Goal: Transaction & Acquisition: Purchase product/service

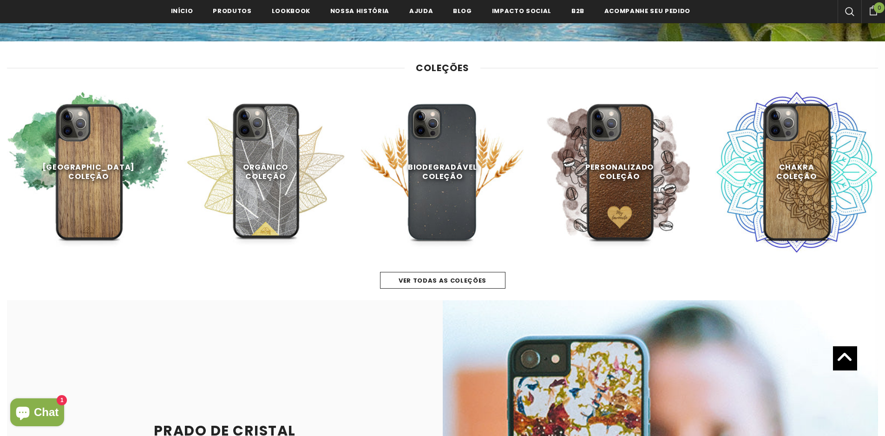
scroll to position [465, 0]
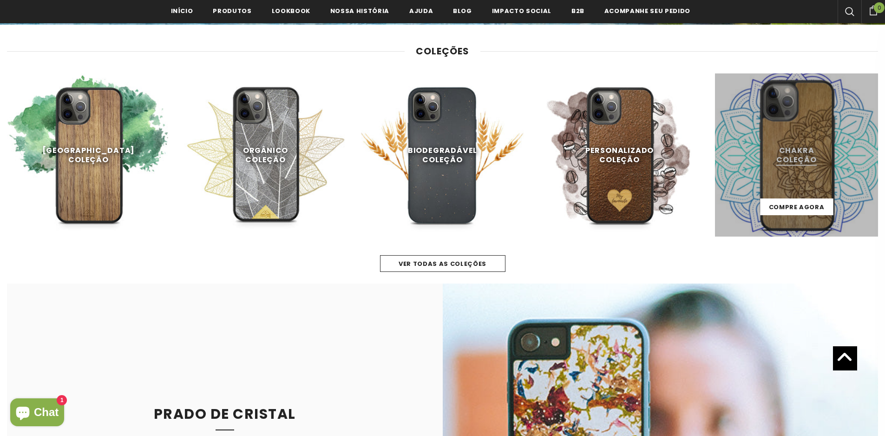
click at [803, 164] on link at bounding box center [796, 154] width 163 height 163
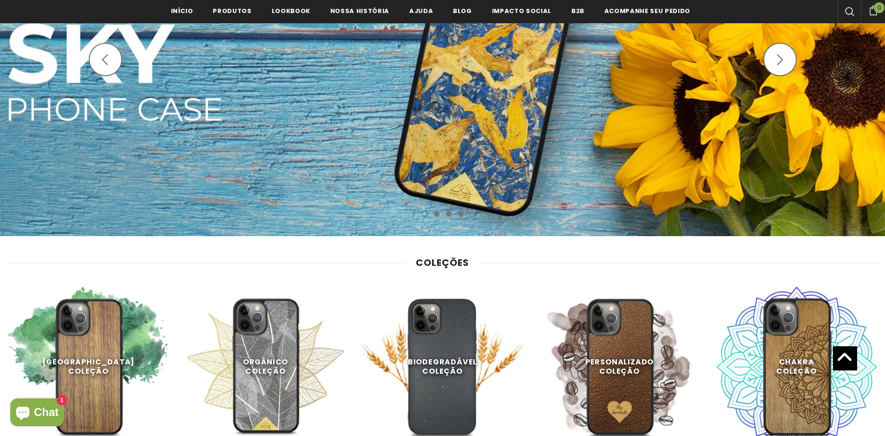
scroll to position [418, 0]
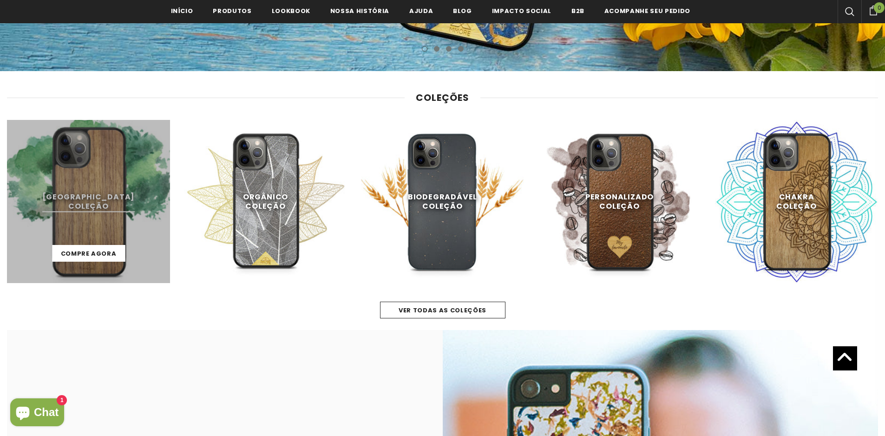
click at [103, 220] on link at bounding box center [88, 201] width 163 height 163
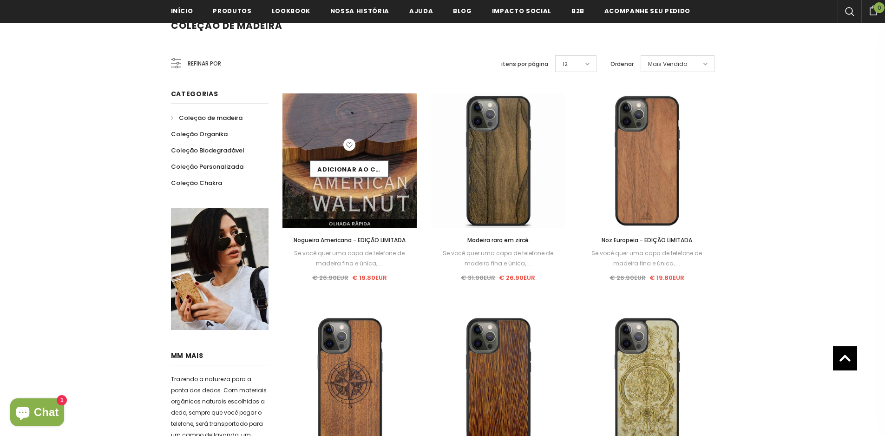
scroll to position [139, 0]
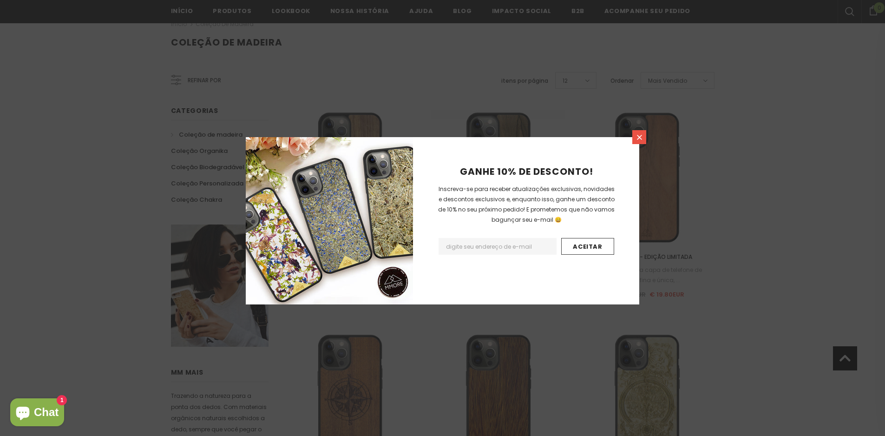
click at [639, 138] on icon at bounding box center [640, 137] width 8 height 8
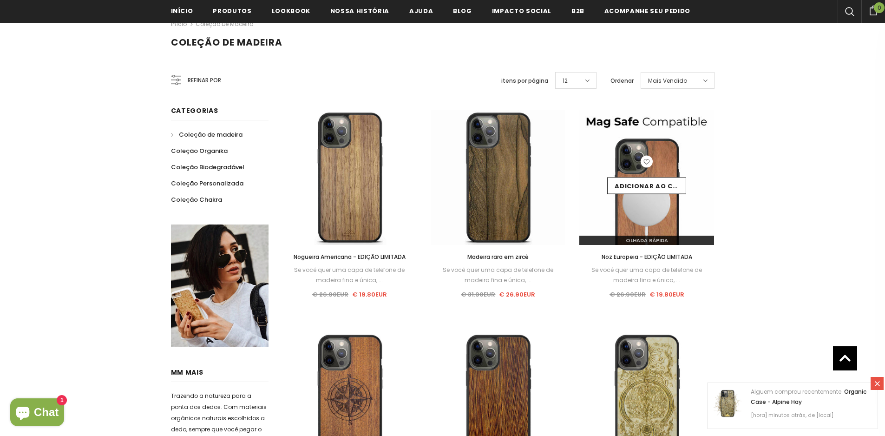
click at [645, 214] on img at bounding box center [646, 177] width 135 height 135
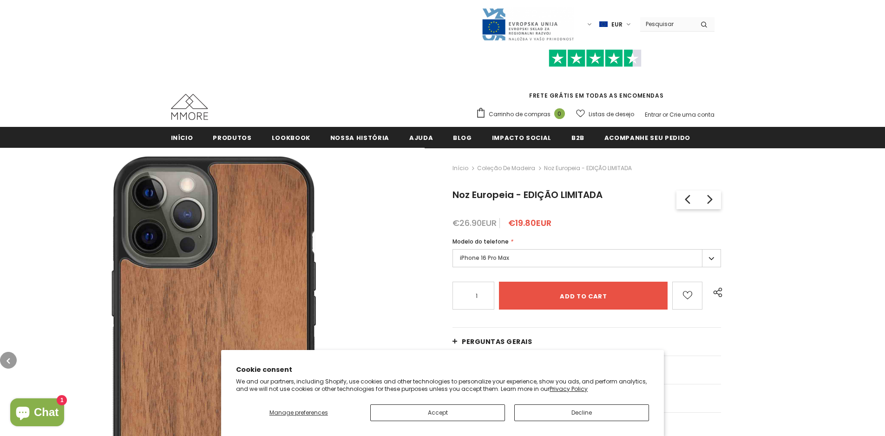
click at [708, 257] on label "iPhone 16 Pro Max" at bounding box center [587, 258] width 269 height 18
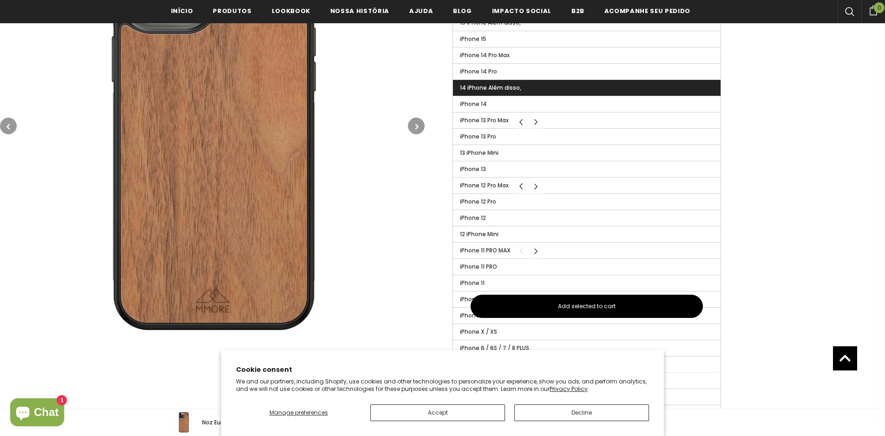
scroll to position [418, 0]
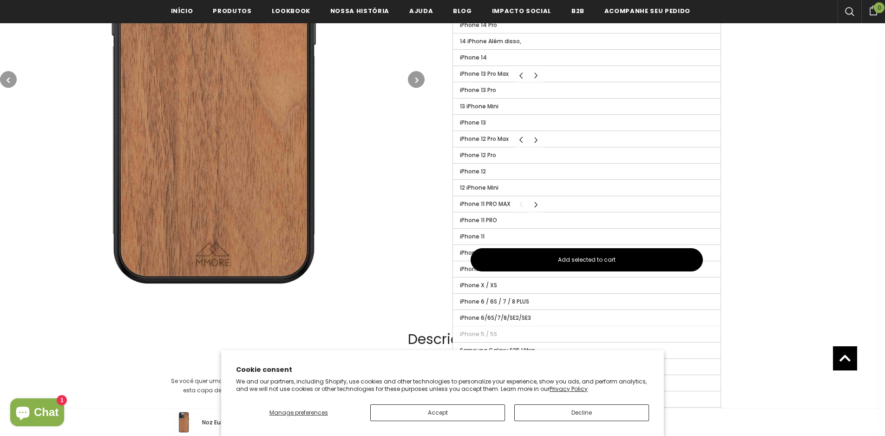
click at [783, 220] on div "Início Coleção de madeira Noz Europeia - EDIÇÃO LIMITADA Noz Europeia - EDIÇÃO …" at bounding box center [655, 18] width 461 height 572
